Goal: Browse casually

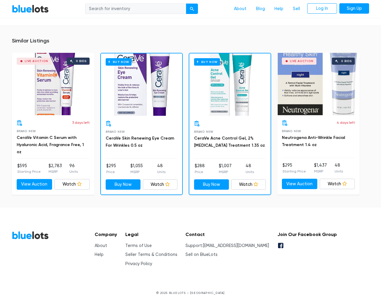
scroll to position [384, 0]
type input "the"
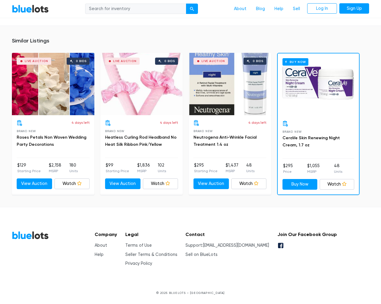
scroll to position [388, 0]
type input "the"
